Goal: Task Accomplishment & Management: Manage account settings

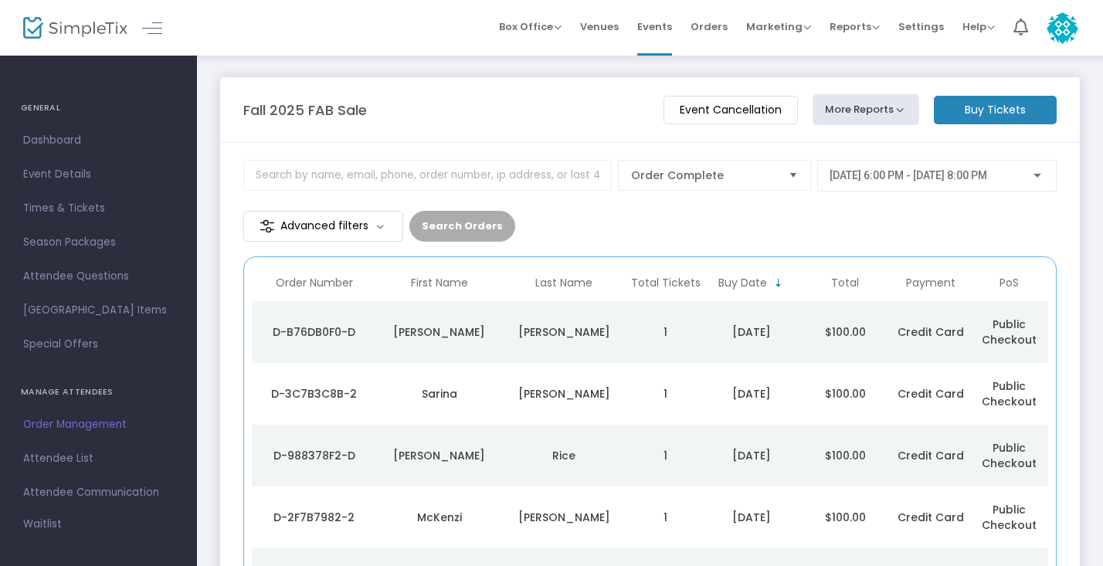
click at [929, 170] on span "[DATE] 6:00 PM - [DATE] 8:00 PM" at bounding box center [909, 175] width 158 height 12
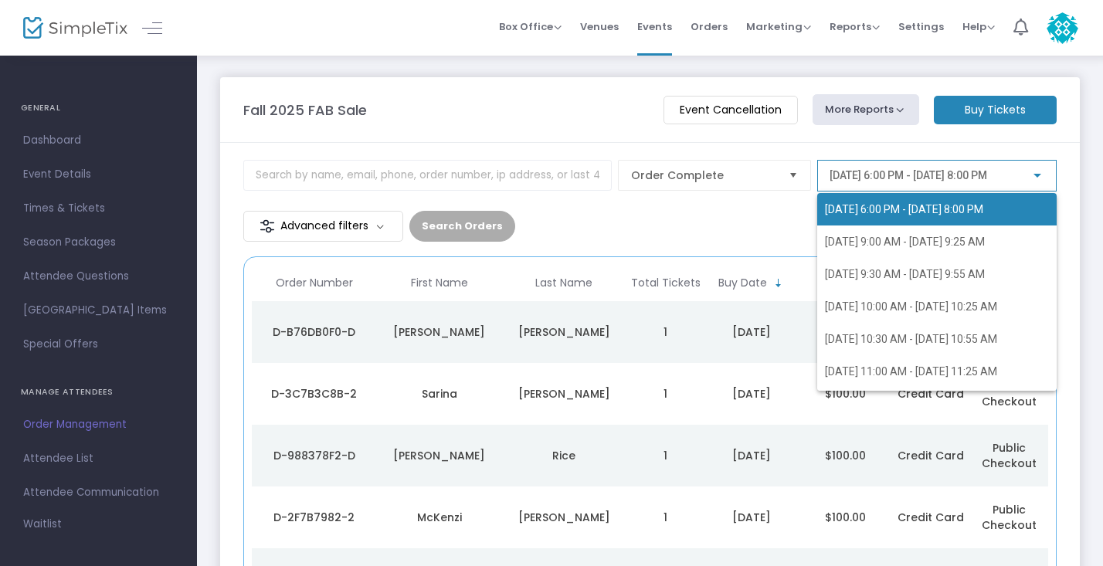
click at [905, 139] on div at bounding box center [551, 283] width 1103 height 566
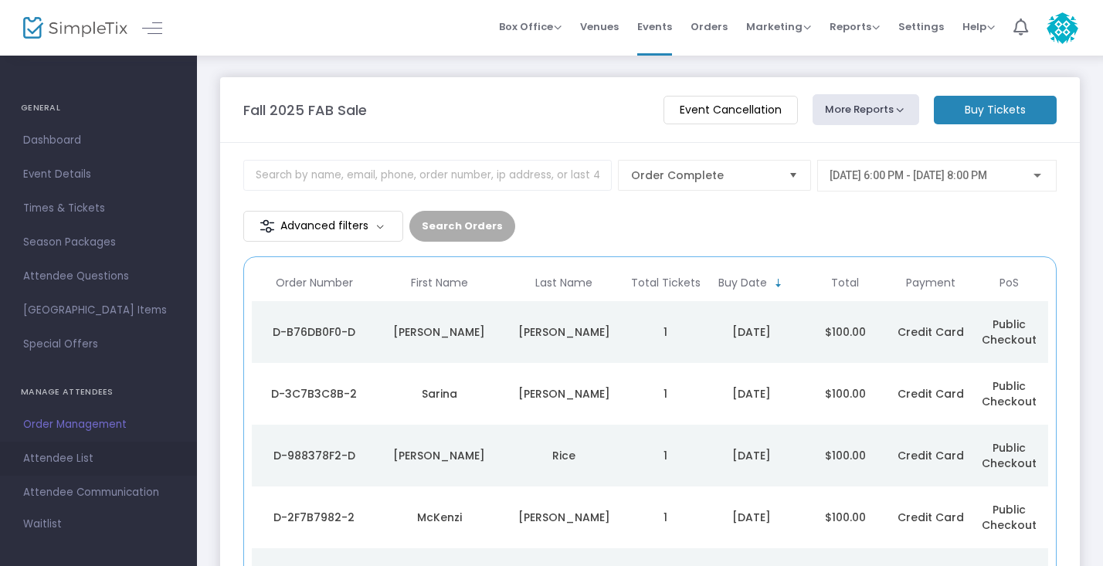
click at [60, 469] on link "Attendee List" at bounding box center [98, 459] width 197 height 34
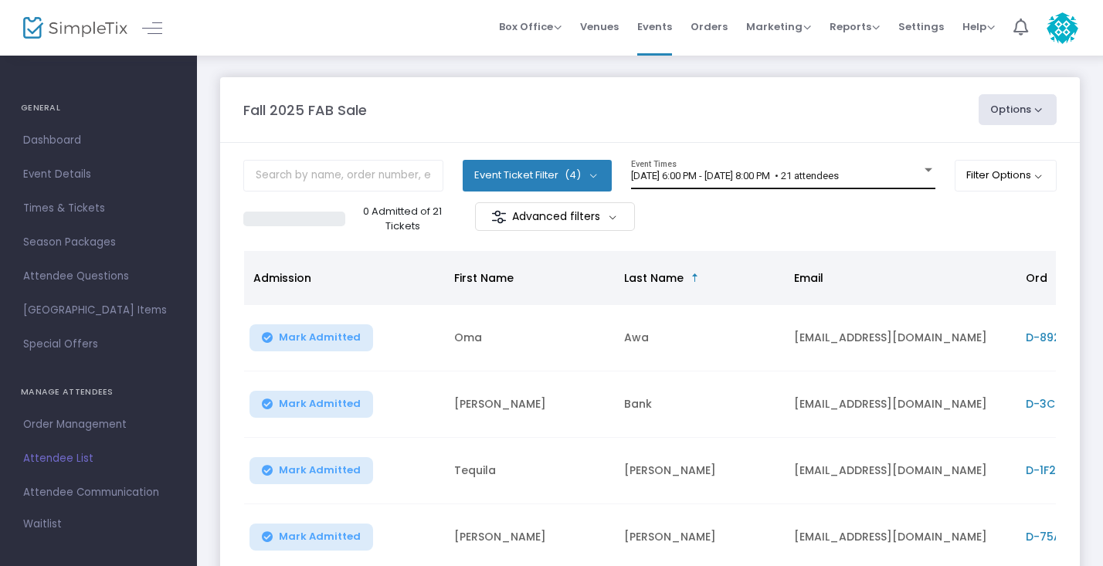
click at [839, 171] on span "[DATE] 6:00 PM - [DATE] 8:00 PM • 21 attendees" at bounding box center [735, 176] width 208 height 12
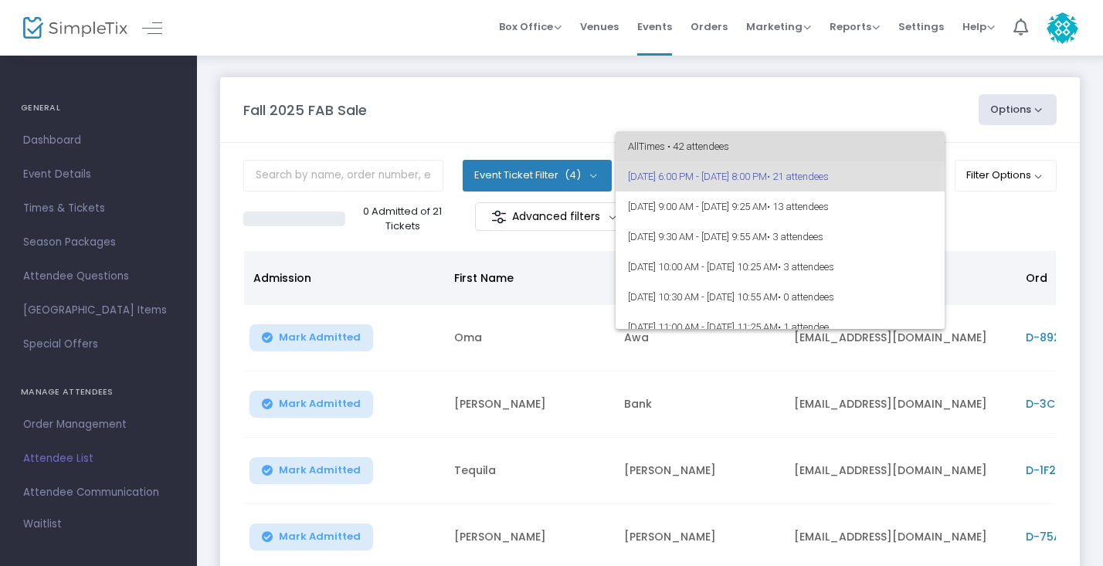
click at [870, 144] on span "All Times • 42 attendees" at bounding box center [780, 146] width 304 height 30
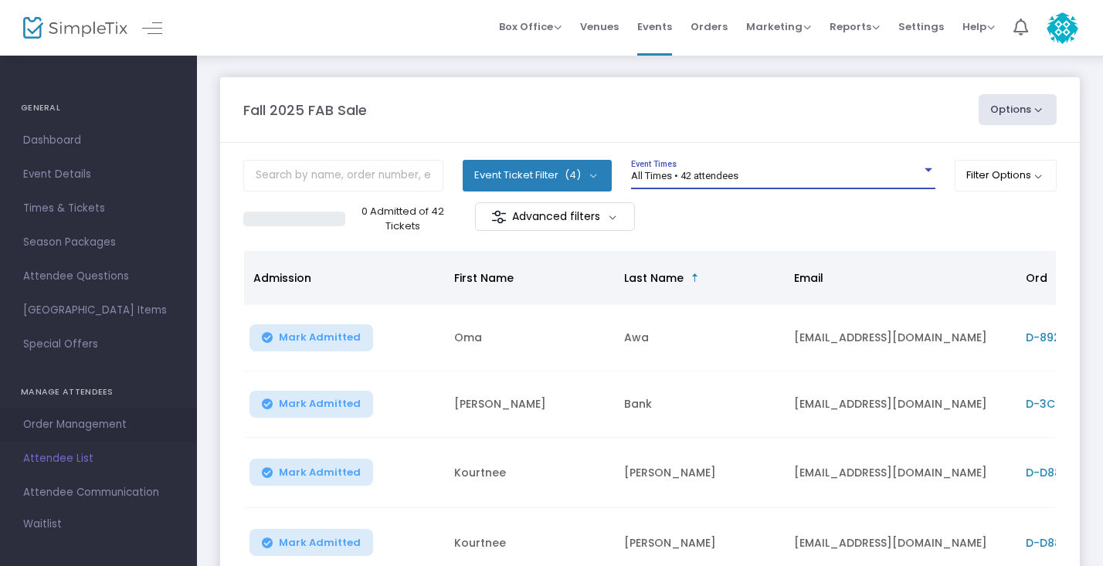
click at [91, 423] on span "Order Management" at bounding box center [98, 425] width 151 height 20
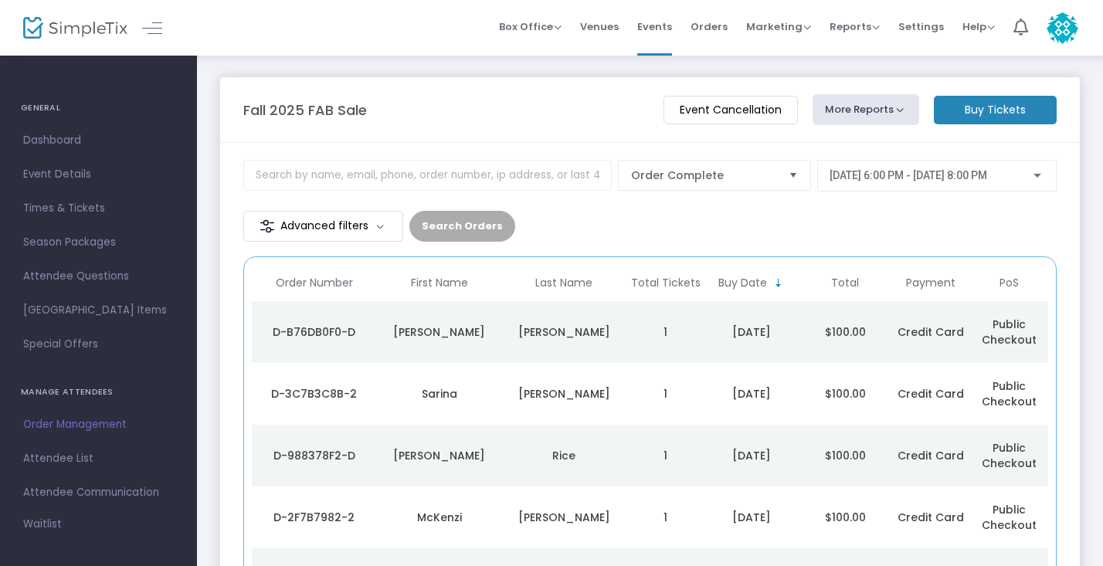
click at [857, 179] on span "[DATE] 6:00 PM - [DATE] 8:00 PM" at bounding box center [909, 175] width 158 height 12
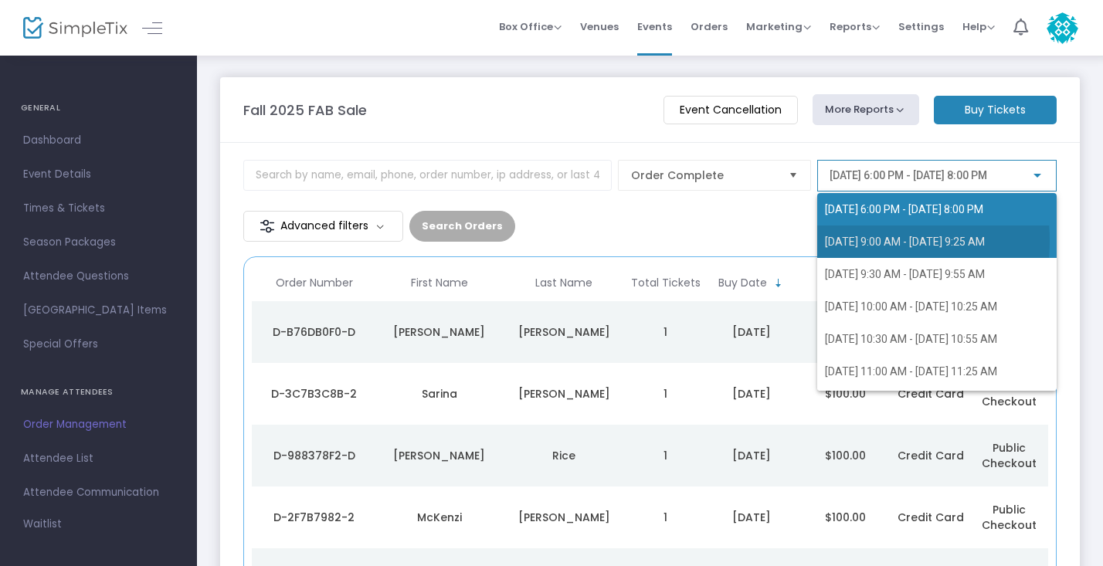
click at [854, 241] on span "[DATE] 9:00 AM - [DATE] 9:25 AM" at bounding box center [905, 242] width 160 height 12
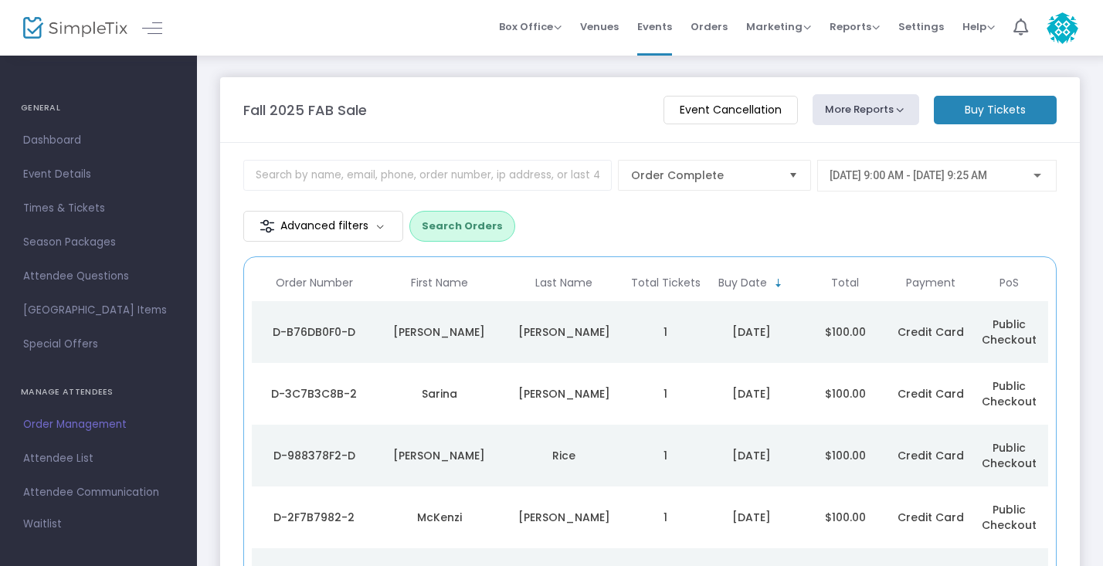
click at [440, 236] on button "Search Orders" at bounding box center [462, 226] width 106 height 31
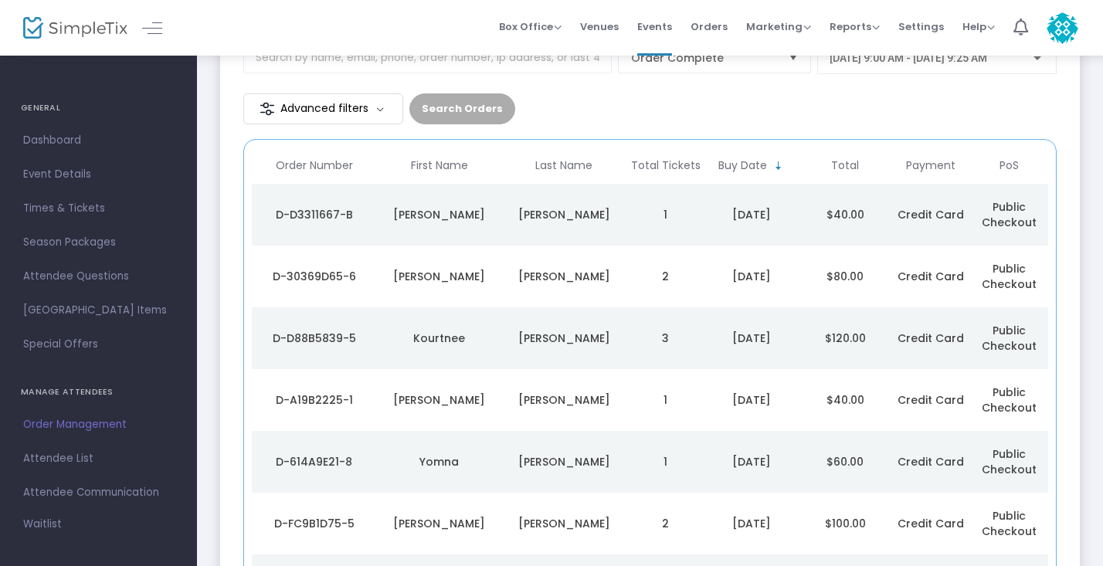
scroll to position [108, 0]
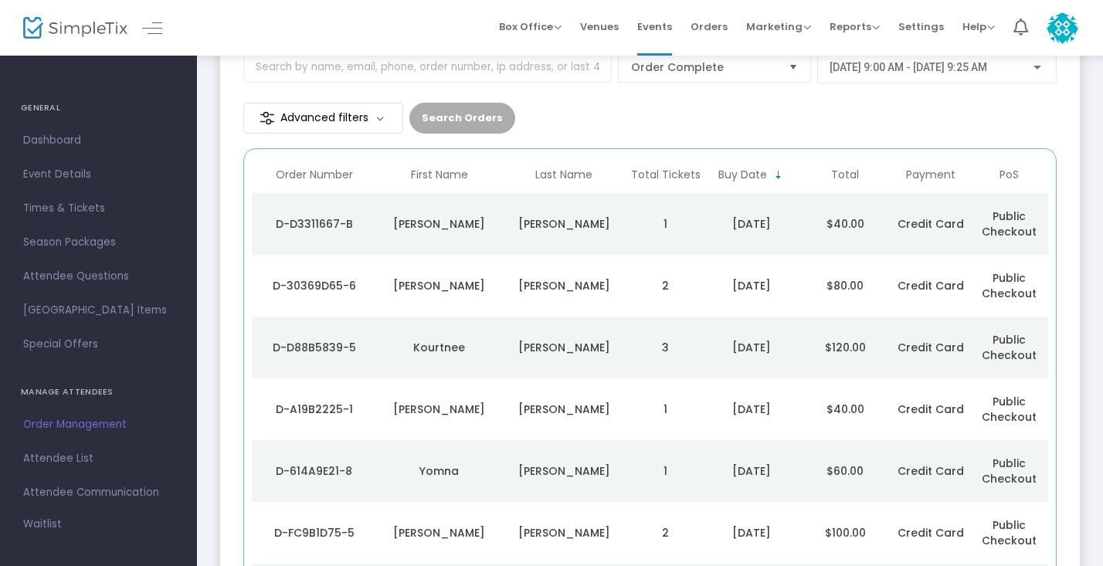
click at [621, 234] on td "[PERSON_NAME]" at bounding box center [563, 224] width 125 height 62
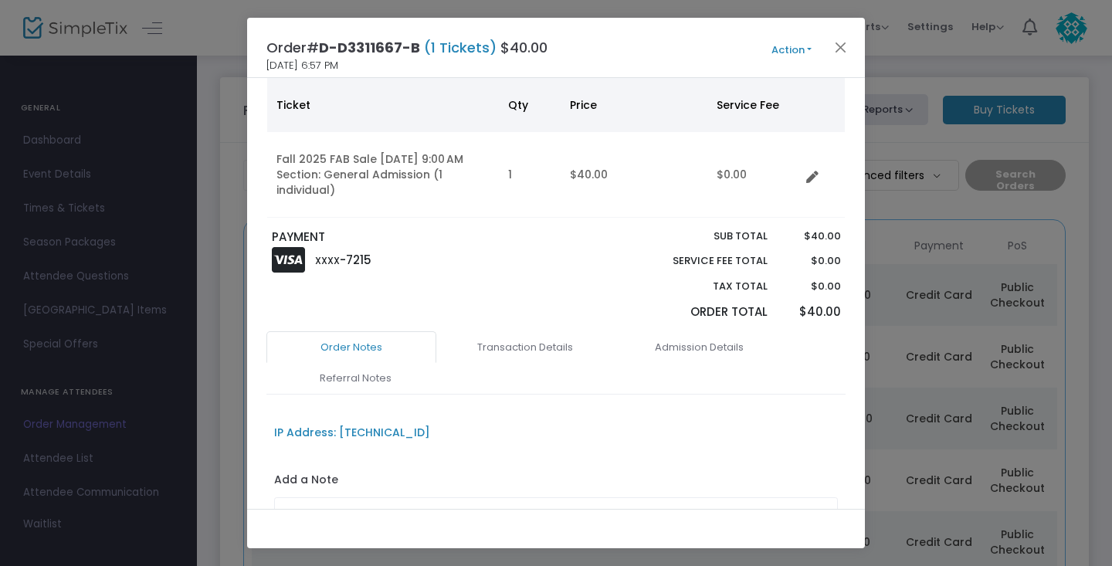
scroll to position [29, 0]
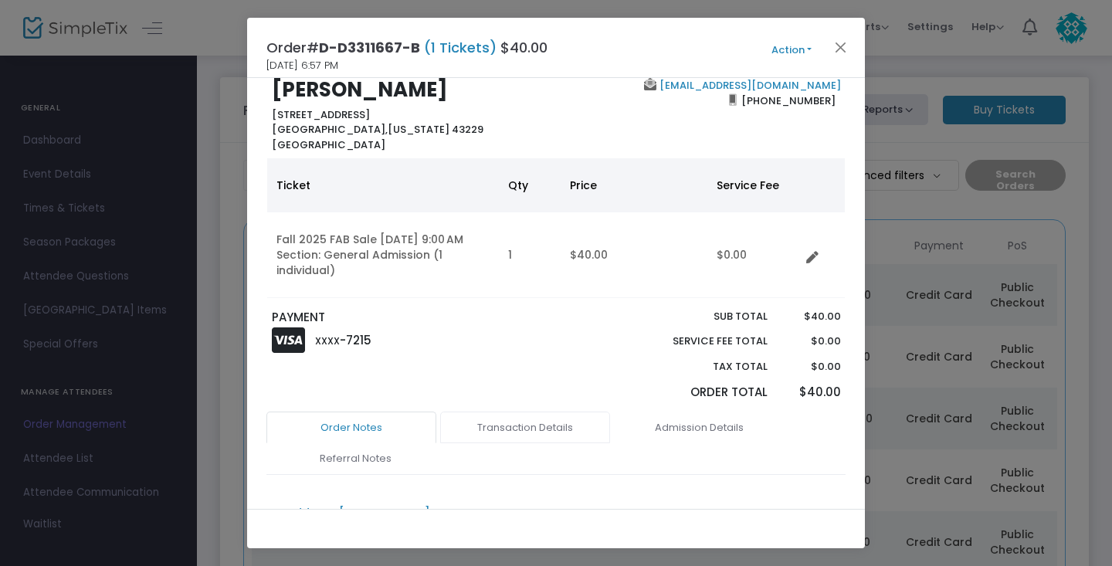
click at [494, 431] on link "Transaction Details" at bounding box center [525, 428] width 170 height 32
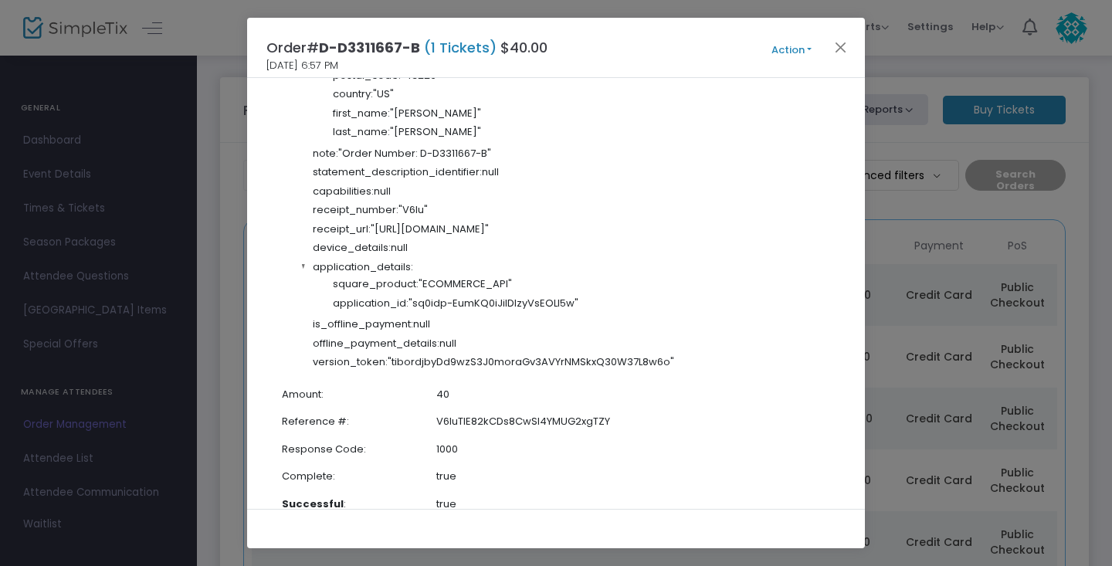
scroll to position [2705, 0]
click at [844, 49] on button "Close" at bounding box center [841, 47] width 20 height 20
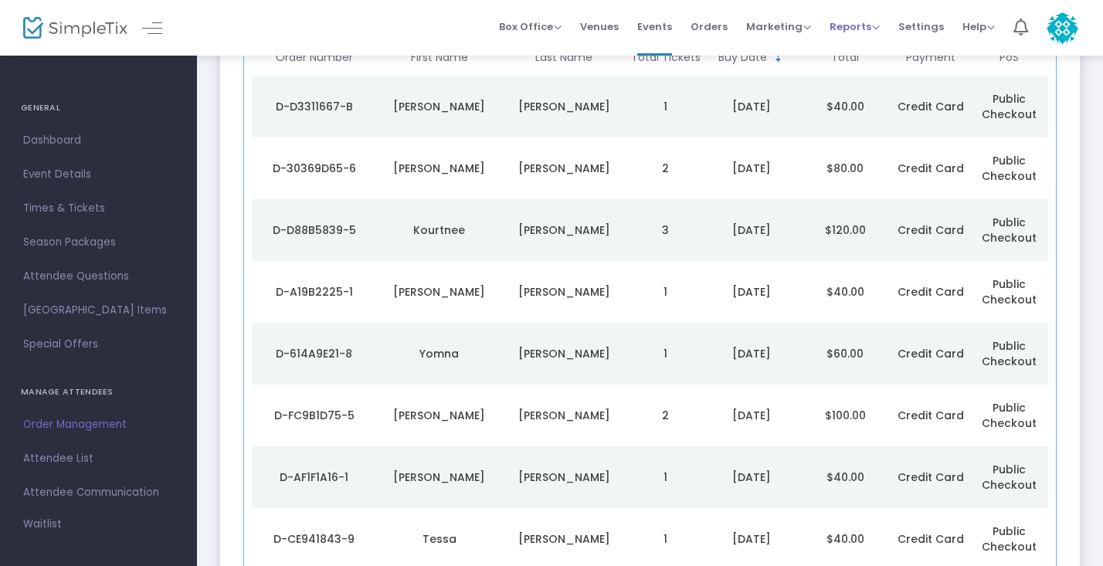
scroll to position [228, 0]
